Goal: Information Seeking & Learning: Learn about a topic

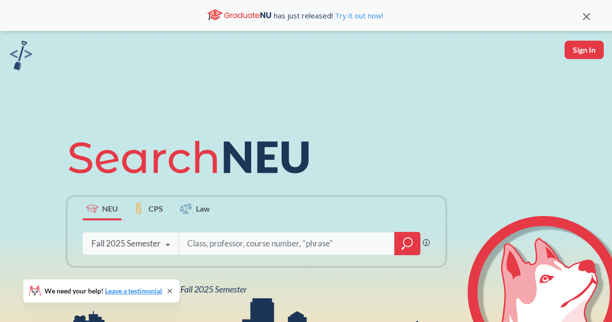
click at [217, 244] on input "search" at bounding box center [286, 243] width 201 height 20
type input "human computer interaction"
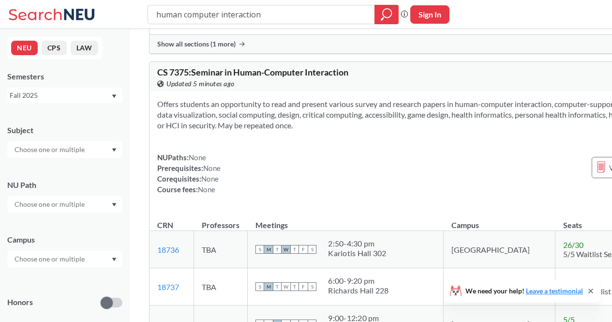
scroll to position [608, 0]
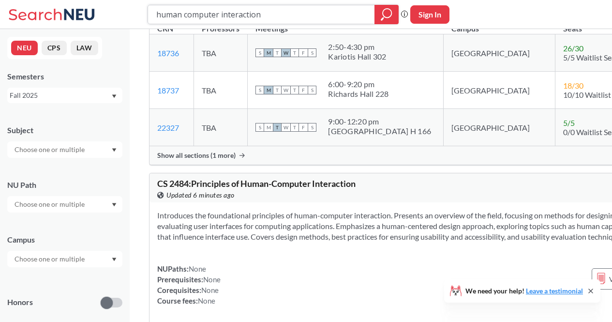
drag, startPoint x: 263, startPoint y: 20, endPoint x: 117, endPoint y: 12, distance: 146.4
click at [117, 12] on div "human computer interaction Phrase search guarantees the exact search appears in…" at bounding box center [306, 14] width 612 height 29
type input "IS4300"
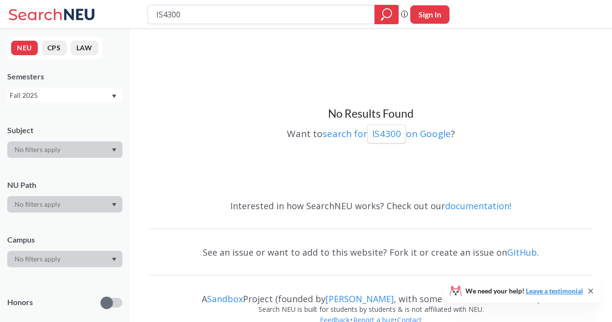
click at [186, 18] on input "IS4300" at bounding box center [261, 14] width 213 height 16
click at [52, 86] on div "Semesters Fall 2025" at bounding box center [64, 87] width 115 height 32
click at [59, 93] on div "Fall 2025" at bounding box center [60, 95] width 101 height 11
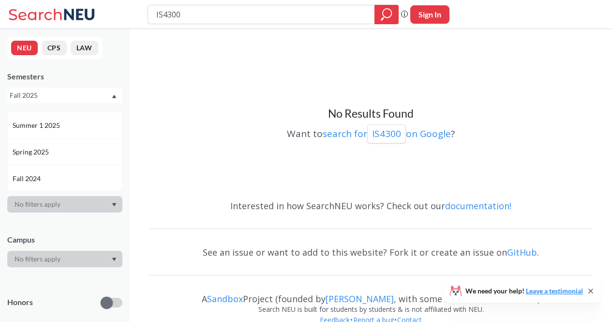
scroll to position [72, 0]
click at [66, 157] on div "Spring 2025" at bounding box center [64, 151] width 115 height 27
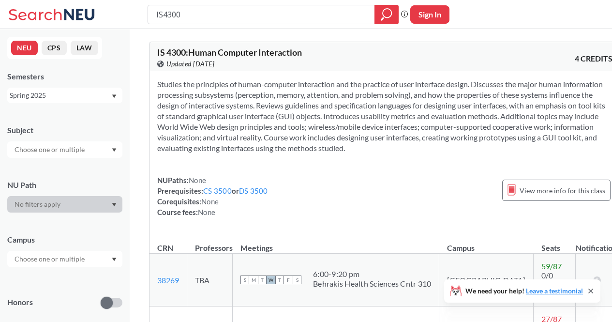
drag, startPoint x: 192, startPoint y: 16, endPoint x: 133, endPoint y: 15, distance: 59.1
click at [133, 15] on div "IS4300 Phrase search guarantees the exact search appears in the results. Ex. If…" at bounding box center [306, 14] width 612 height 29
type input "CS 4530"
